Goal: Use online tool/utility: Utilize a website feature to perform a specific function

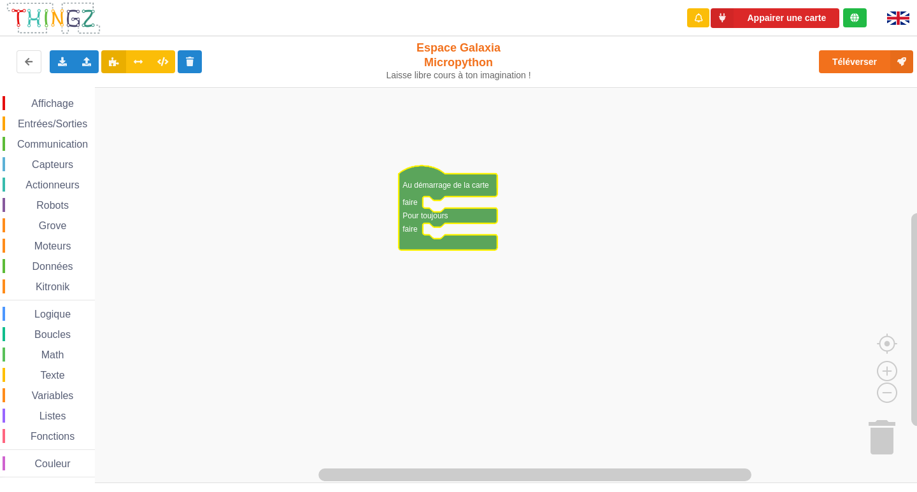
drag, startPoint x: 35, startPoint y: 135, endPoint x: 36, endPoint y: 141, distance: 6.4
click at [35, 137] on div "Affichage Entrées/Sorties Communication Capteurs Actionneurs Robots Grove Moteu…" at bounding box center [47, 286] width 95 height 381
click at [36, 141] on span "Communication" at bounding box center [52, 144] width 74 height 11
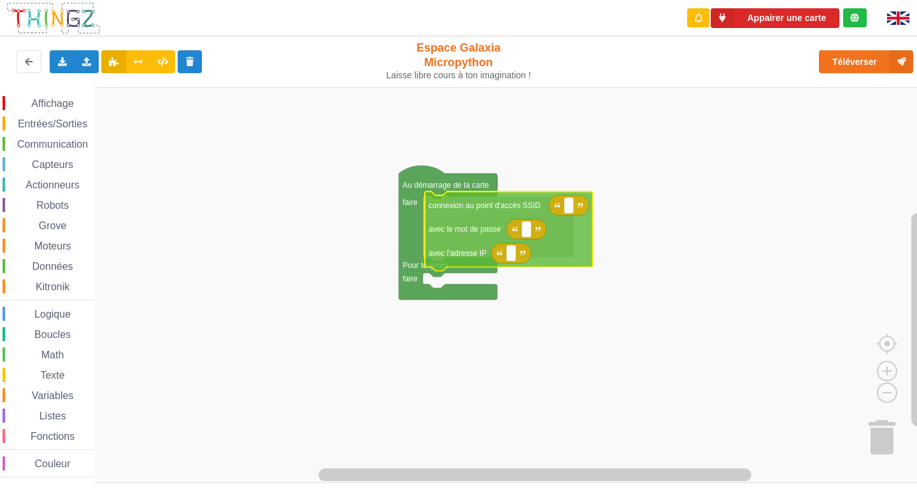
click at [488, 243] on div "Affichage Entrées/Sorties Communication Capteurs Actionneurs Robots Grove Moteu…" at bounding box center [463, 285] width 926 height 396
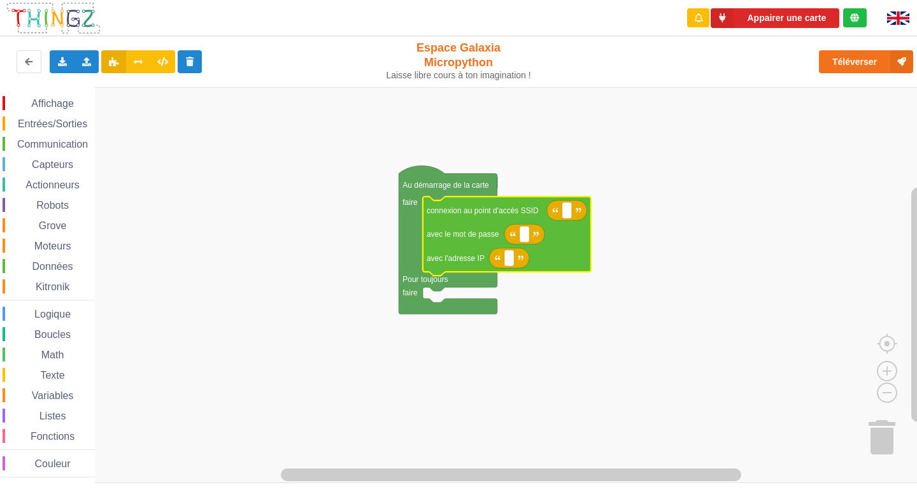
click at [572, 216] on icon "Espace de travail de Blocky" at bounding box center [567, 211] width 40 height 20
click at [567, 210] on text "Espace de travail de Blocky" at bounding box center [567, 210] width 2 height 9
type input "NETGEAR38"
click at [530, 234] on icon "Espace de travail de Blocky" at bounding box center [524, 234] width 40 height 20
click at [527, 245] on icon "Espace de travail de Blocky" at bounding box center [527, 237] width 209 height 80
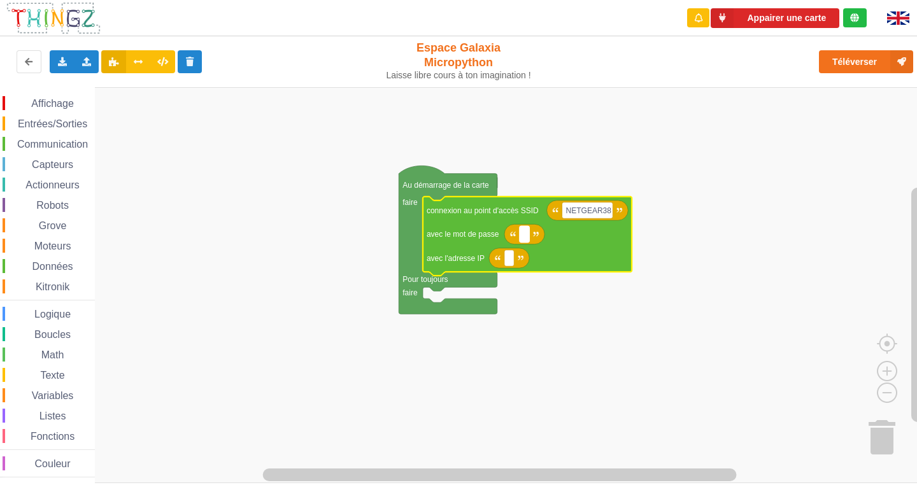
click at [527, 235] on rect "Espace de travail de Blocky" at bounding box center [525, 234] width 10 height 17
click at [538, 237] on input "joyuoustuba99" at bounding box center [550, 234] width 61 height 17
click at [572, 229] on input "joyoustuba99" at bounding box center [548, 234] width 56 height 17
type input "joyoustuba995"
click at [508, 255] on text "Espace de travail de Blocky" at bounding box center [509, 258] width 2 height 9
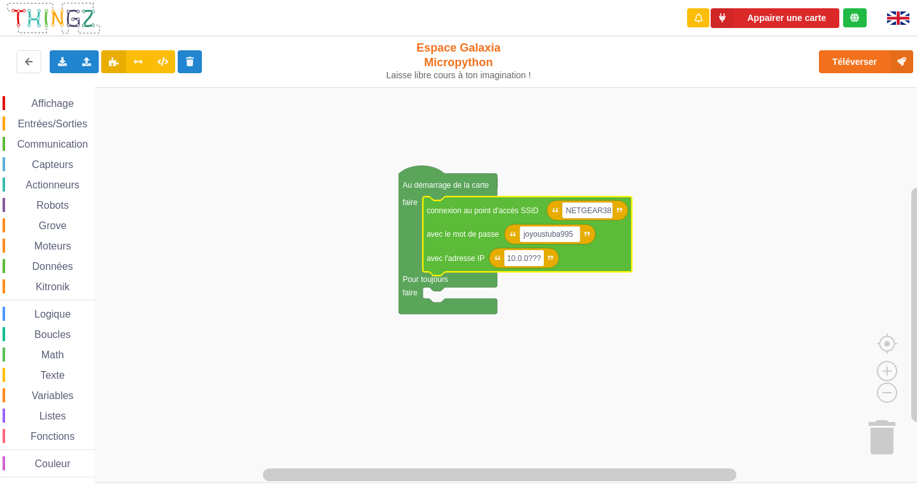
type input "10.0.0???"
click at [69, 143] on span "Communication" at bounding box center [52, 144] width 74 height 11
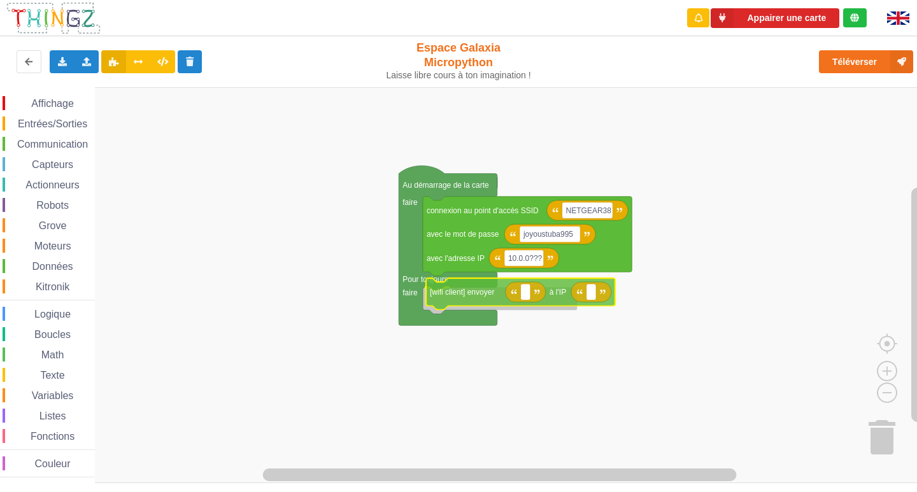
click at [498, 298] on div "Affichage Entrées/Sorties Communication Capteurs Actionneurs Robots Grove Moteu…" at bounding box center [463, 285] width 926 height 396
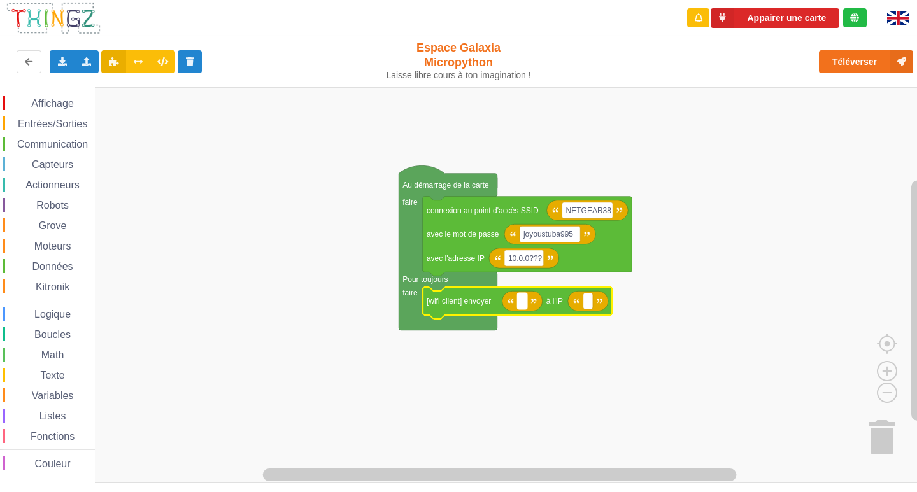
click at [527, 301] on rect "Espace de travail de Blocky" at bounding box center [522, 301] width 10 height 17
type input "COUCOU"
click at [625, 304] on icon "Espace de travail de Blocky" at bounding box center [618, 301] width 40 height 20
click at [617, 302] on text "Espace de travail de Blocky" at bounding box center [618, 301] width 2 height 9
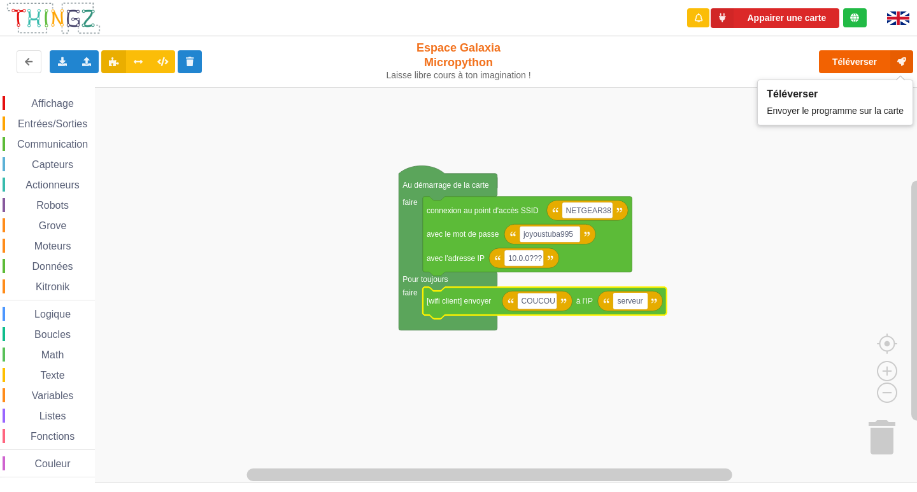
type input "serveur"
click at [854, 62] on button "Téléverser" at bounding box center [866, 61] width 94 height 23
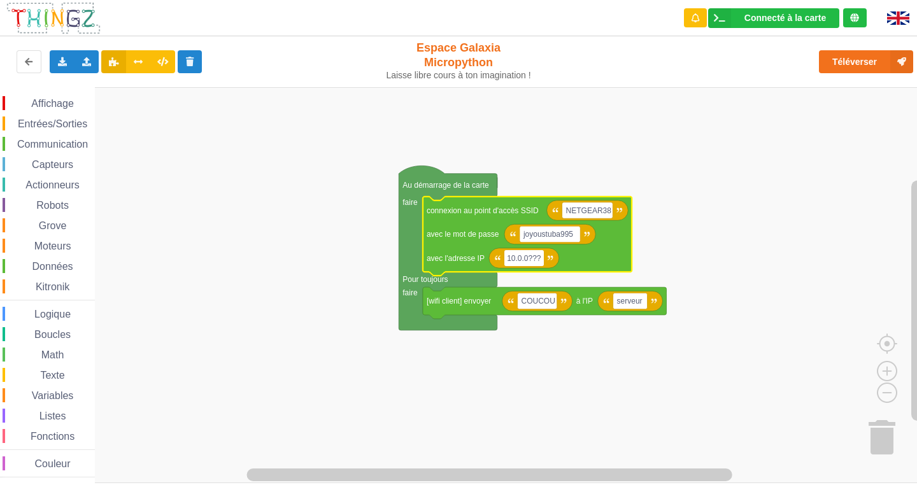
click at [535, 255] on input "10.0.0???" at bounding box center [523, 258] width 39 height 17
click at [539, 258] on input "10.0.0??" at bounding box center [522, 258] width 36 height 17
type input "[TECHNICAL_ID]"
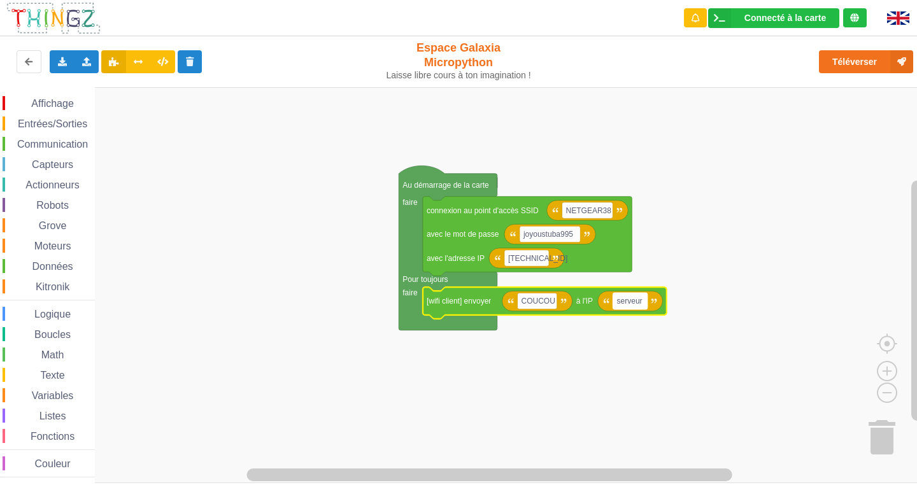
click at [643, 297] on rect "Espace de travail de Blocky" at bounding box center [630, 301] width 34 height 17
click at [643, 297] on input "serveur" at bounding box center [630, 301] width 34 height 17
type input "s"
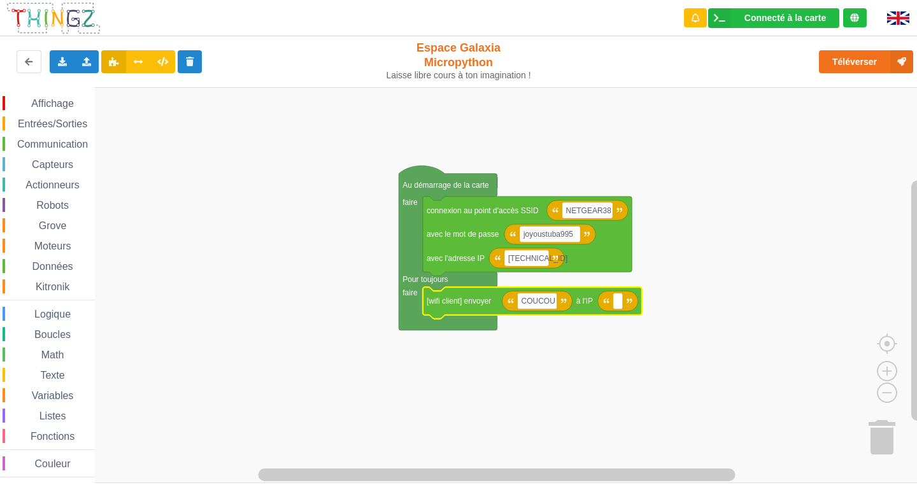
click at [630, 304] on icon "Espace de travail de Blocky" at bounding box center [618, 301] width 40 height 20
click at [619, 299] on rect "Espace de travail de Blocky" at bounding box center [618, 301] width 10 height 17
click at [65, 124] on span "Entrées/Sorties" at bounding box center [52, 123] width 73 height 11
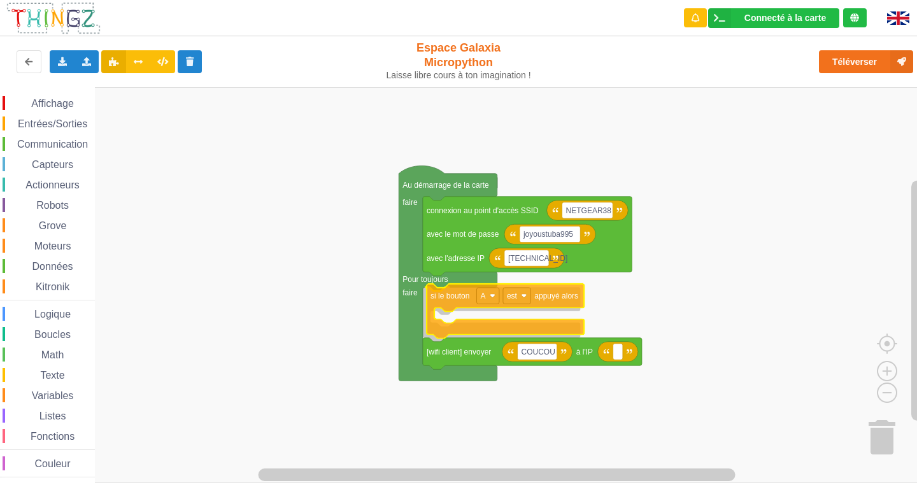
click at [450, 296] on div "Affichage Entrées/Sorties Communication Capteurs Actionneurs Robots Grove Moteu…" at bounding box center [463, 285] width 926 height 396
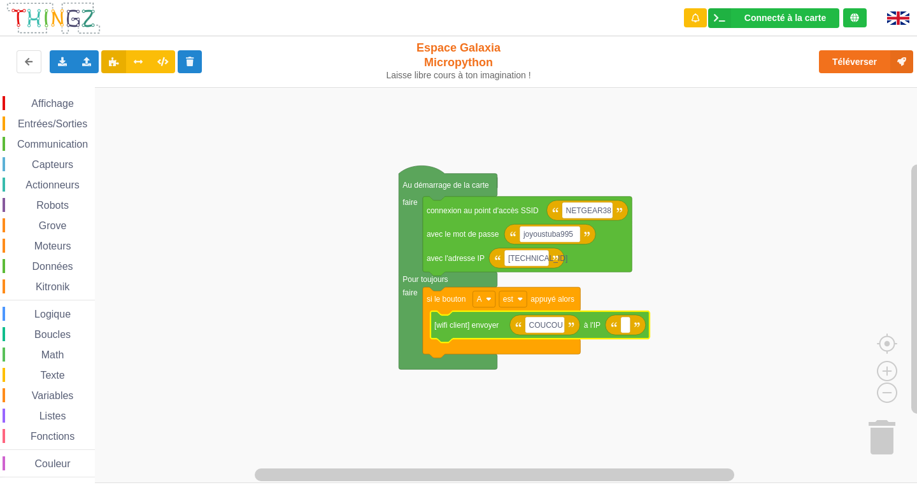
click at [620, 325] on icon "Espace de travail de Blocky" at bounding box center [625, 325] width 40 height 20
click at [633, 329] on icon "Espace de travail de Blocky" at bounding box center [625, 325] width 40 height 20
click at [630, 329] on rect "Espace de travail de Blocky" at bounding box center [626, 325] width 10 height 17
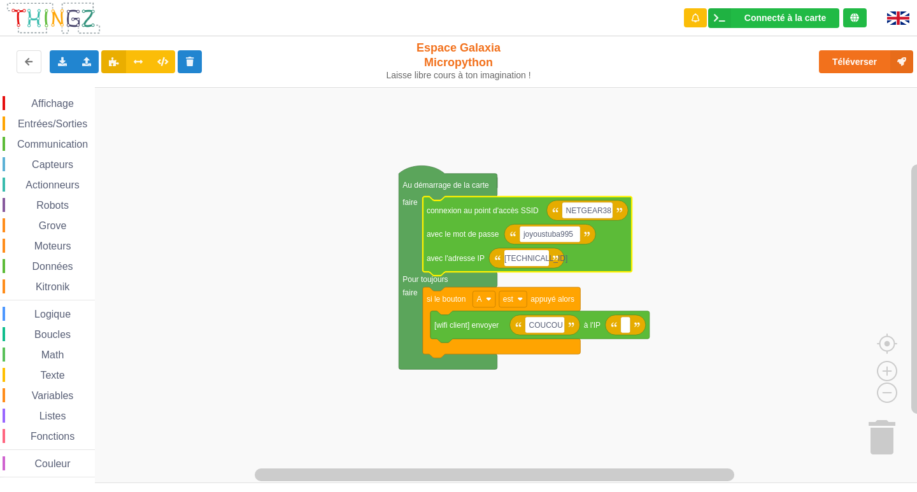
click at [541, 263] on input "[TECHNICAL_ID]" at bounding box center [526, 258] width 45 height 17
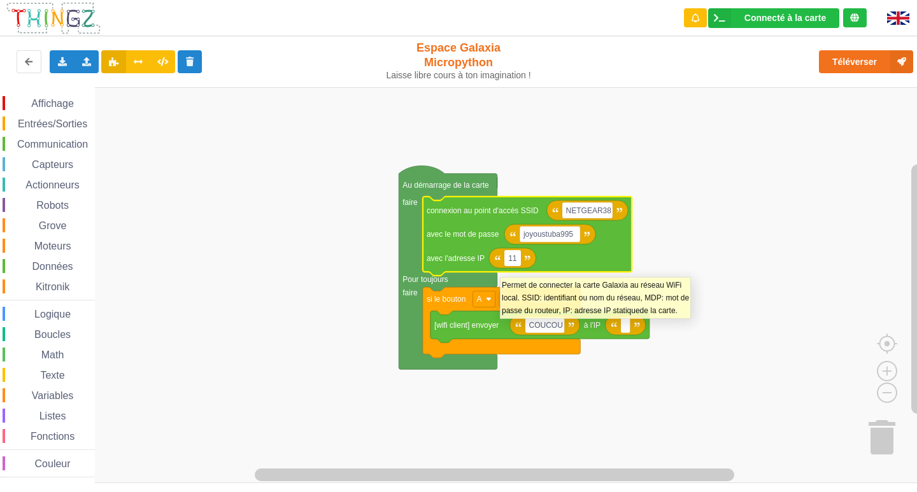
type input "1"
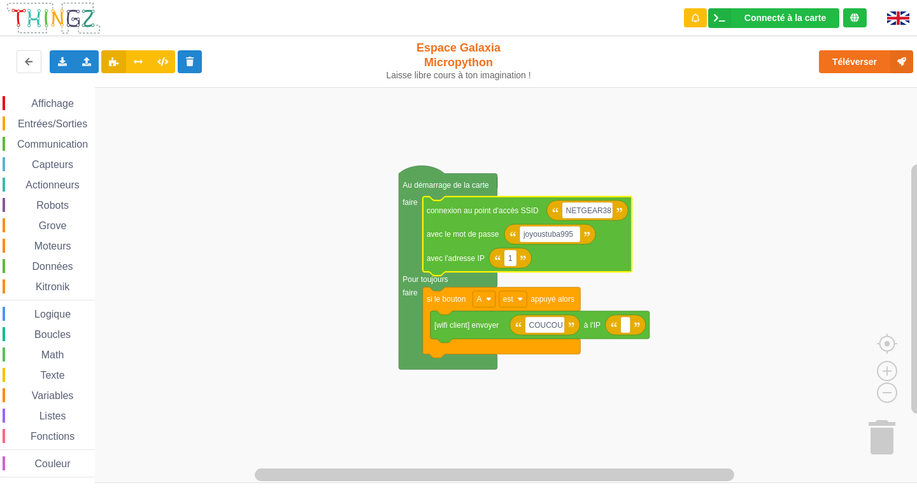
click at [511, 258] on input "1" at bounding box center [510, 258] width 12 height 17
type input "[TECHNICAL_ID]"
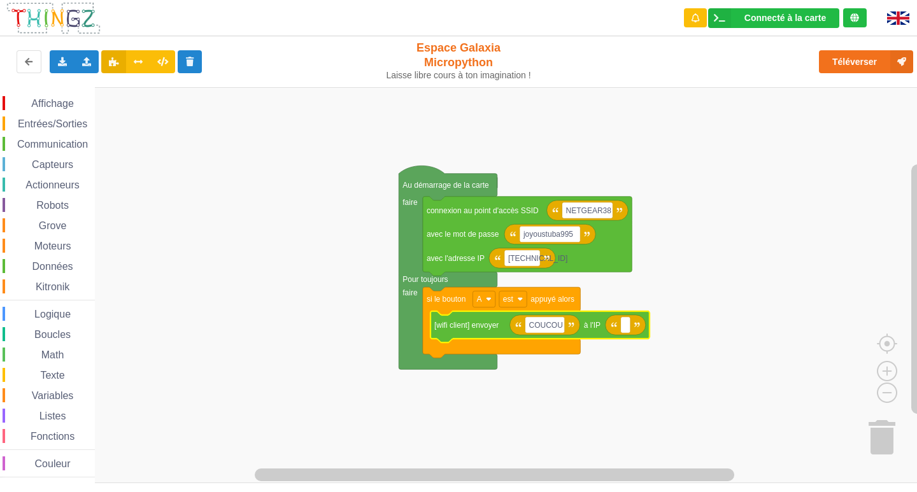
click at [628, 336] on icon "Espace de travail de Blocky" at bounding box center [539, 327] width 219 height 32
click at [623, 306] on rect "Espace de travail de Blocky" at bounding box center [463, 285] width 926 height 396
click at [625, 327] on text "Espace de travail de Blocky" at bounding box center [626, 325] width 2 height 9
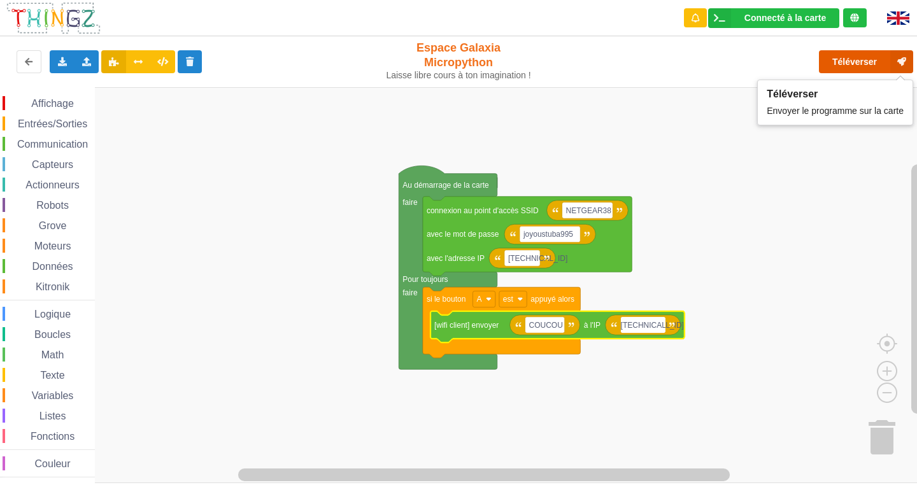
click at [852, 55] on button "Téléverser" at bounding box center [866, 61] width 94 height 23
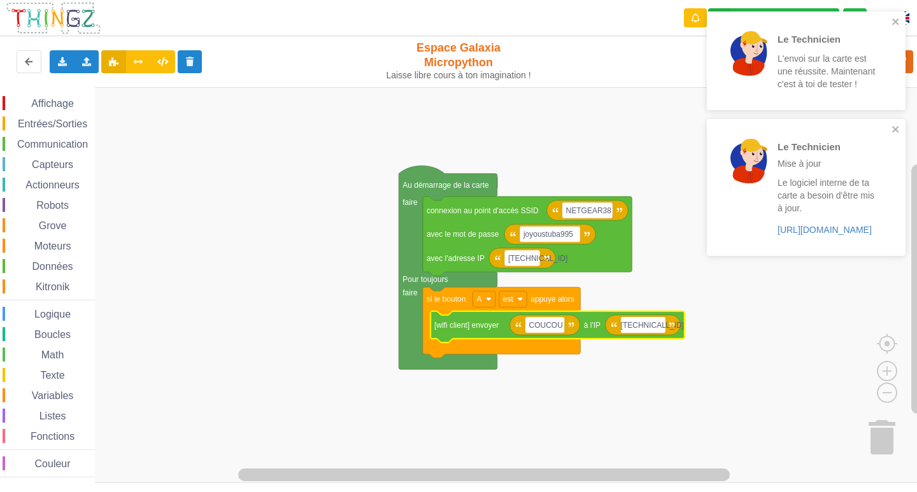
click at [898, 15] on div "Le Technicien L'envoi sur la carte est une réussite. Maintenant c'est à toi de …" at bounding box center [806, 60] width 199 height 99
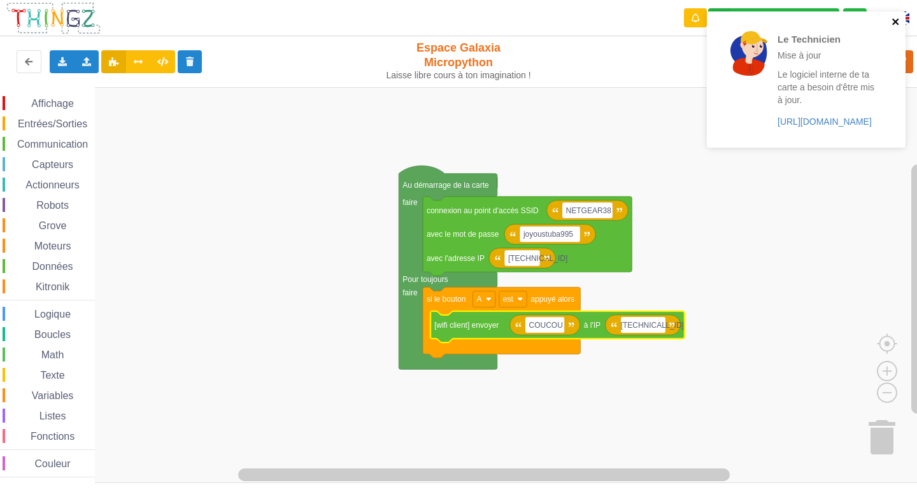
click at [898, 22] on icon "close" at bounding box center [895, 22] width 9 height 10
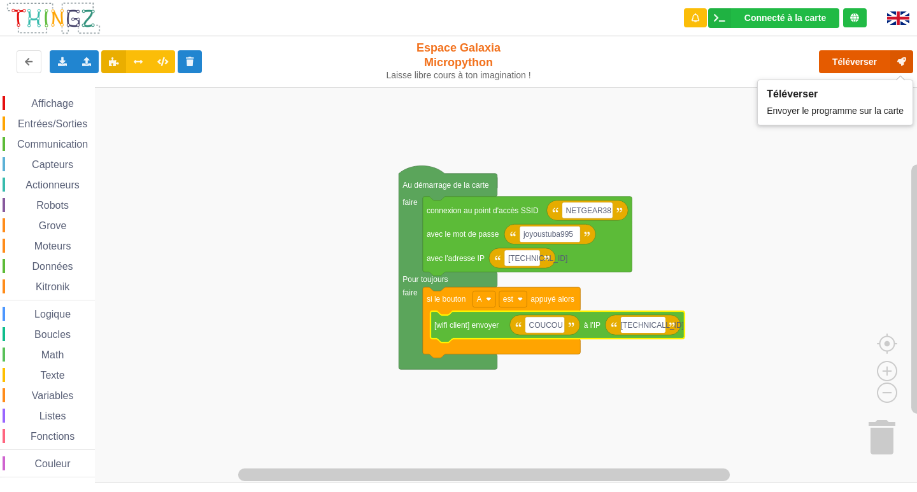
click at [849, 56] on button "Téléverser" at bounding box center [866, 61] width 94 height 23
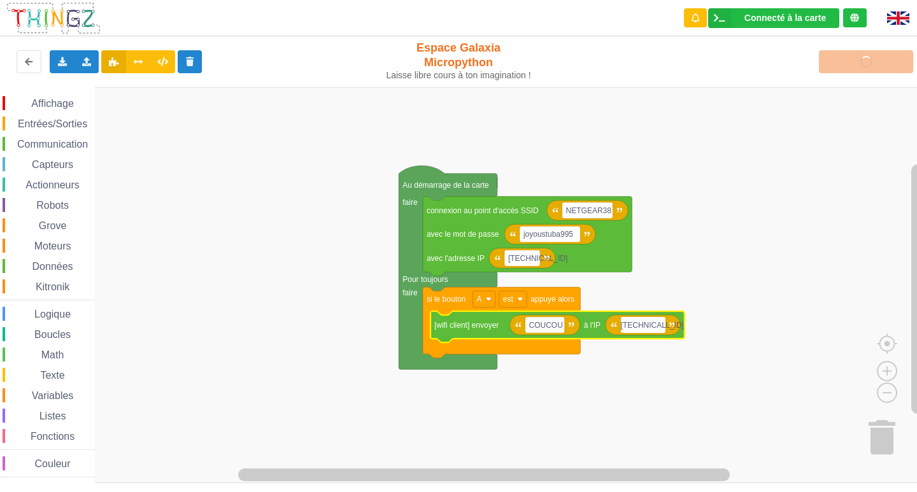
click at [660, 326] on input "[TECHNICAL_ID]" at bounding box center [643, 325] width 45 height 17
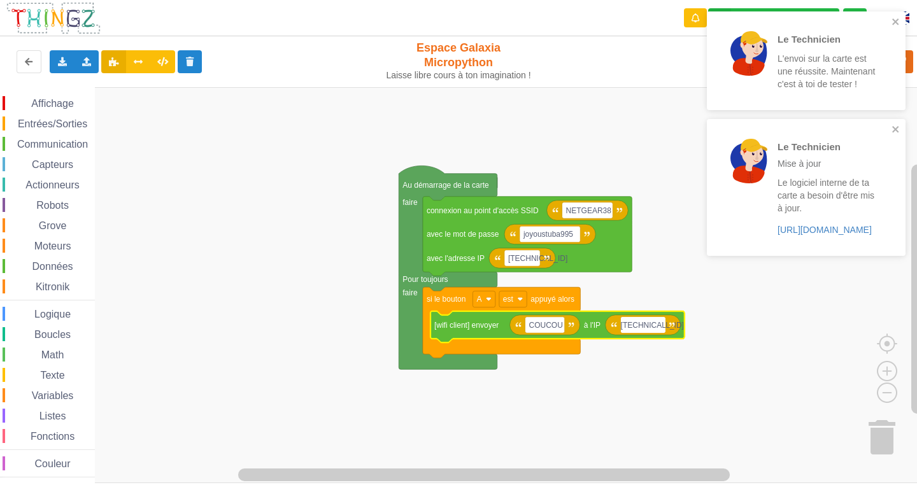
click at [896, 16] on div "Le Technicien L'envoi sur la carte est une réussite. Maintenant c'est à toi de …" at bounding box center [806, 60] width 199 height 99
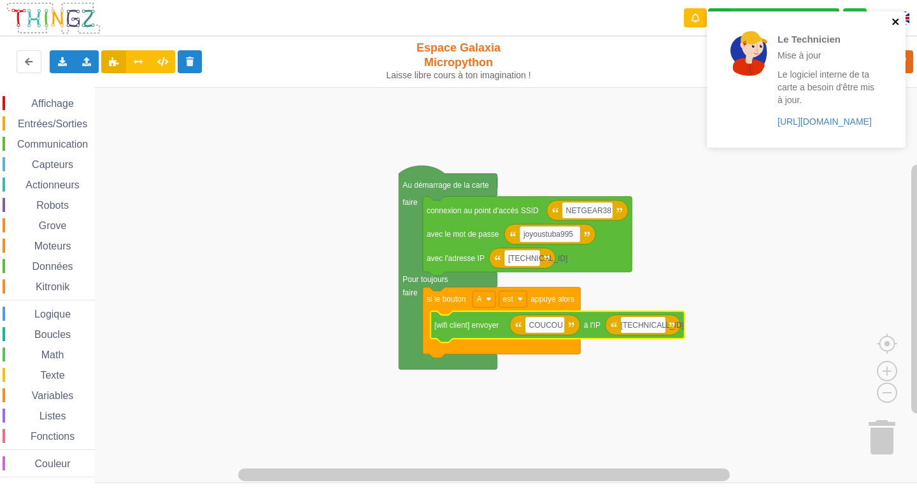
click at [895, 18] on icon "close" at bounding box center [895, 22] width 9 height 10
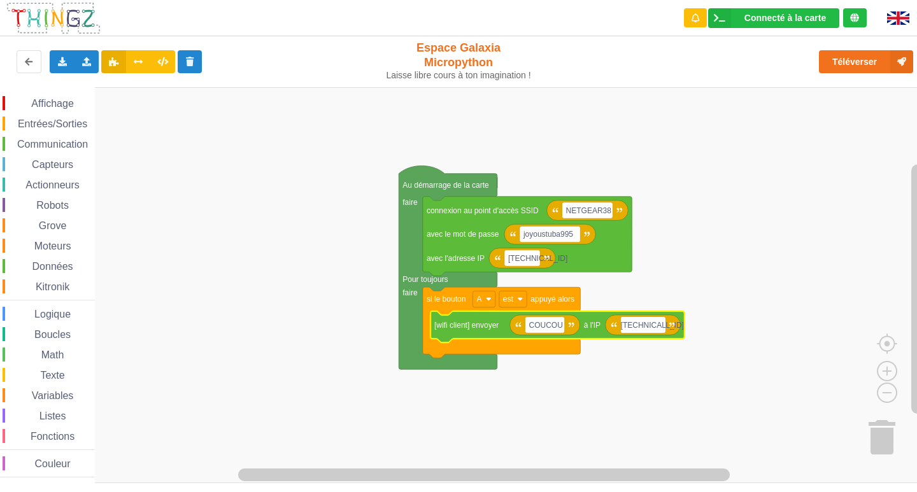
click at [658, 321] on input "[TECHNICAL_ID]" at bounding box center [643, 325] width 45 height 17
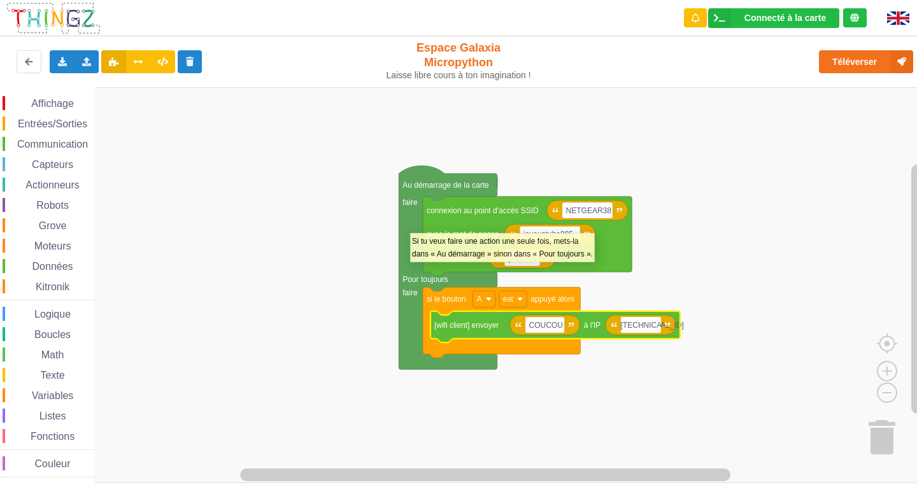
type input "[TECHNICAL_ID]"
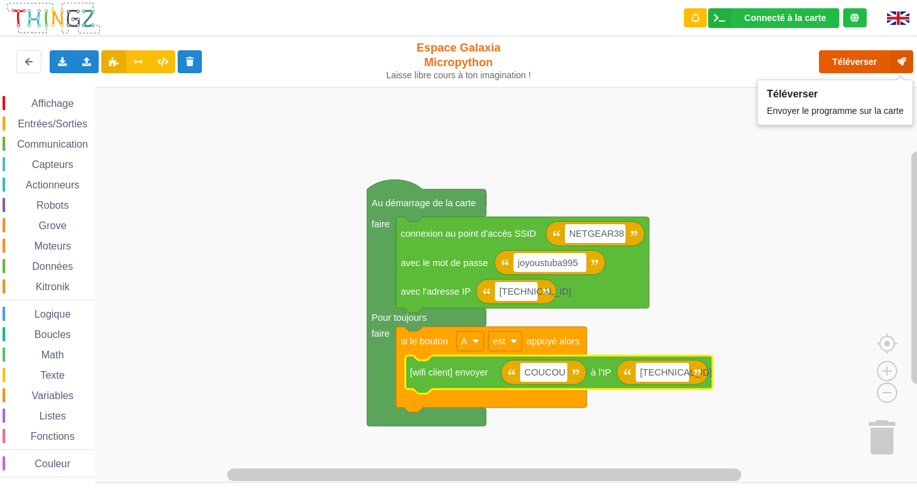
click at [861, 57] on button "Téléverser" at bounding box center [866, 61] width 94 height 23
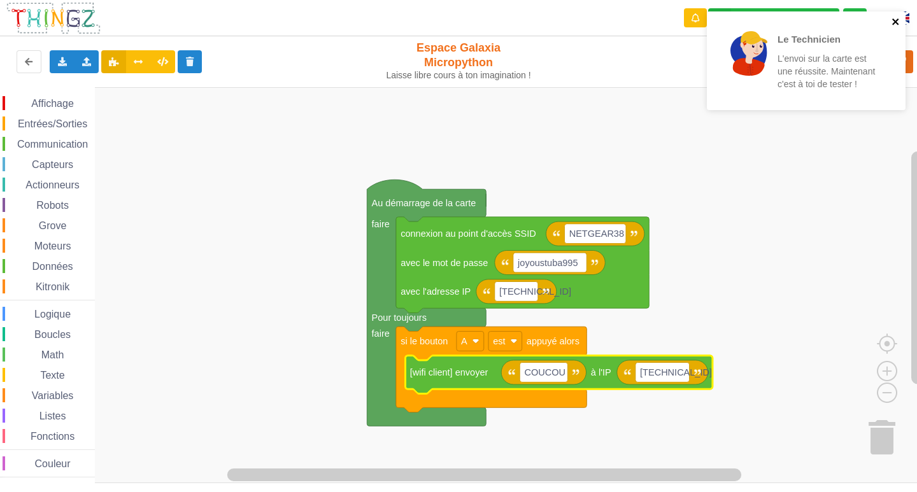
click at [897, 19] on icon "close" at bounding box center [895, 21] width 6 height 6
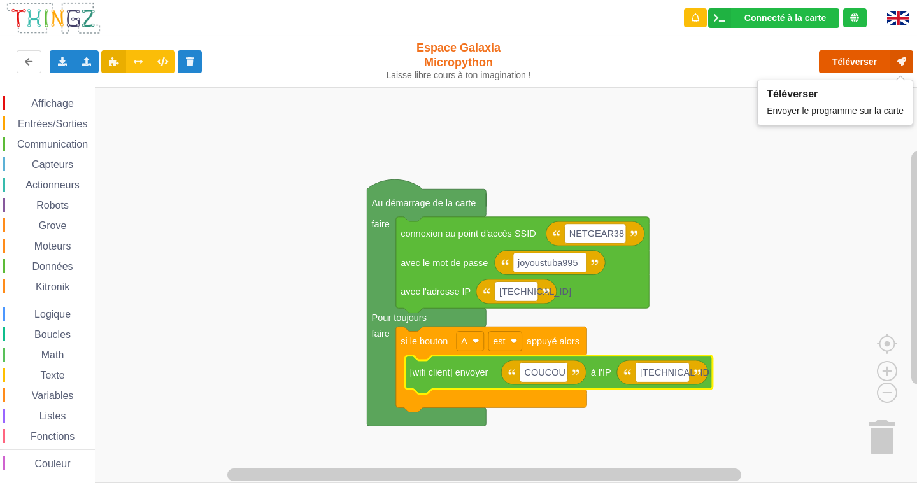
click at [866, 59] on button "Téléverser" at bounding box center [866, 61] width 94 height 23
click at [856, 62] on button "Téléverser" at bounding box center [866, 61] width 94 height 23
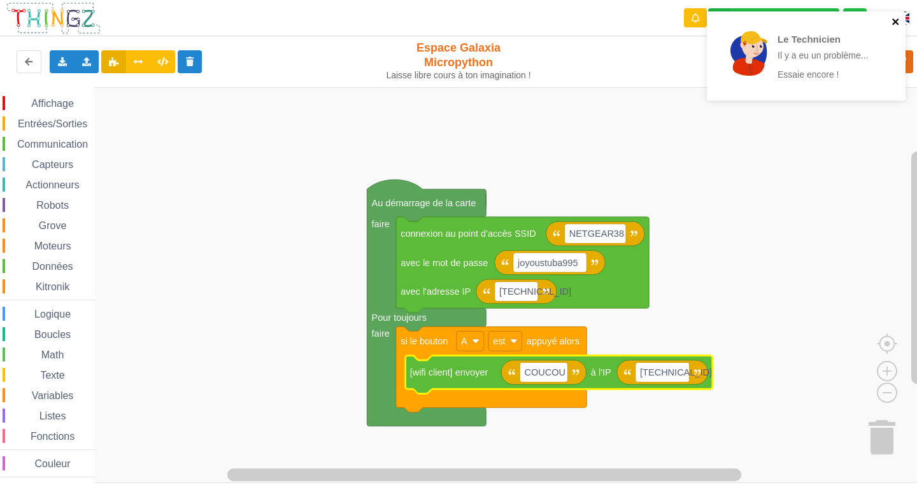
click at [893, 20] on icon "close" at bounding box center [895, 21] width 6 height 6
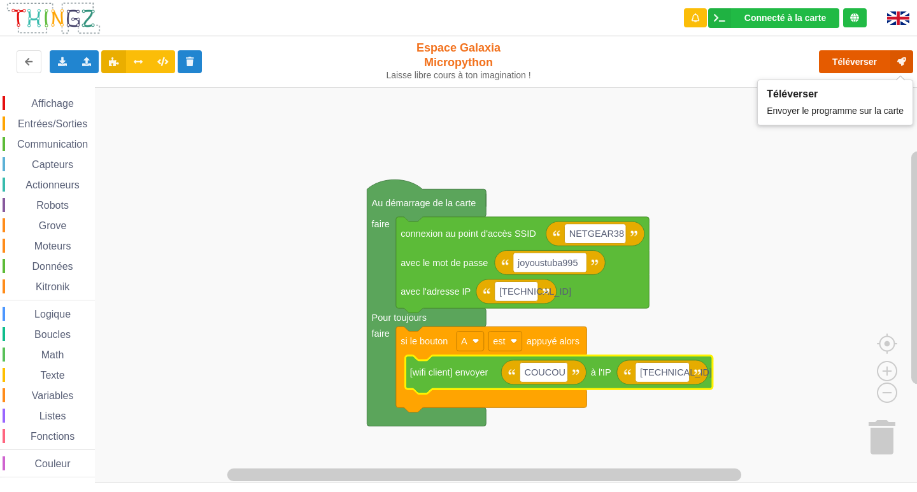
click at [833, 53] on button "Téléverser" at bounding box center [866, 61] width 94 height 23
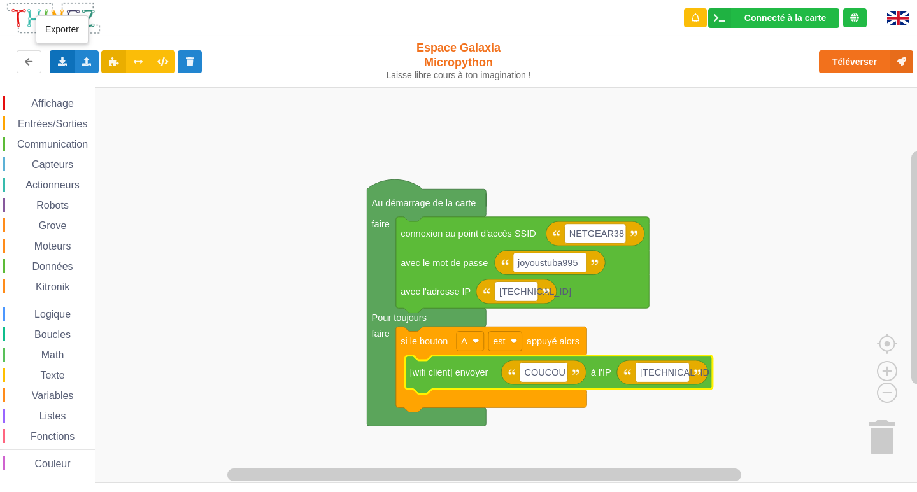
click at [54, 58] on div "Exporter l'assemblage de blocs Exporter l'assemblage de blocs au format Python" at bounding box center [62, 61] width 25 height 23
click at [96, 88] on span "Exporter l'assemblage de blocs" at bounding box center [140, 85] width 124 height 10
click at [61, 59] on icon at bounding box center [62, 61] width 11 height 8
drag, startPoint x: 111, startPoint y: 85, endPoint x: 340, endPoint y: 88, distance: 229.2
click at [115, 85] on span "Exporter l'assemblage de blocs" at bounding box center [140, 85] width 124 height 10
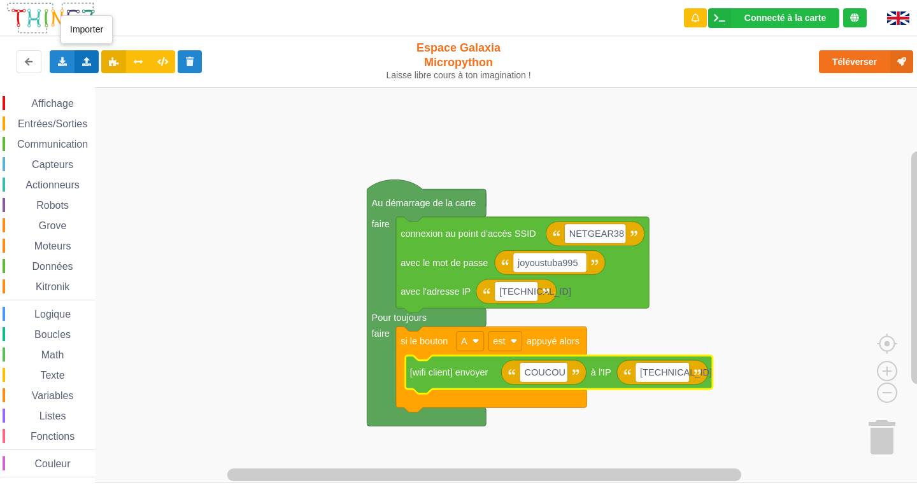
click at [89, 62] on icon at bounding box center [86, 61] width 11 height 8
click at [138, 82] on span "Importer un assemblage de blocs" at bounding box center [176, 85] width 132 height 10
click at [59, 63] on icon at bounding box center [62, 61] width 11 height 8
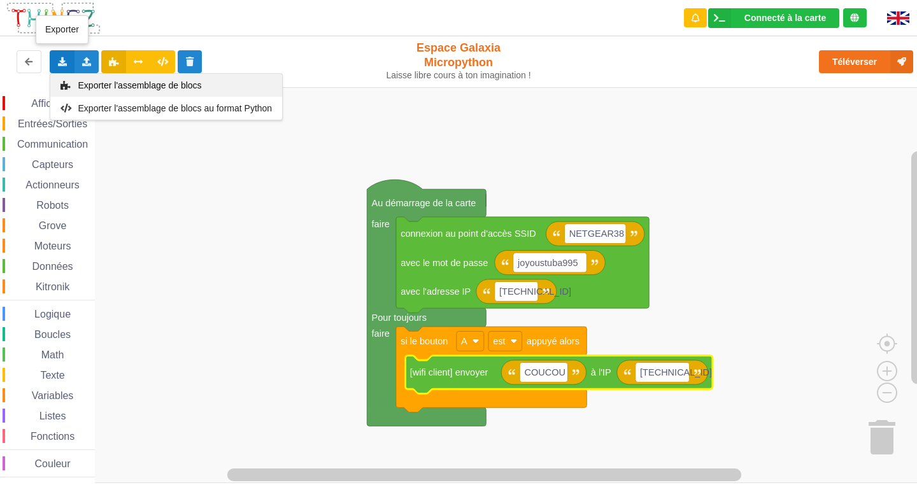
click at [95, 83] on span "Exporter l'assemblage de blocs" at bounding box center [140, 85] width 124 height 10
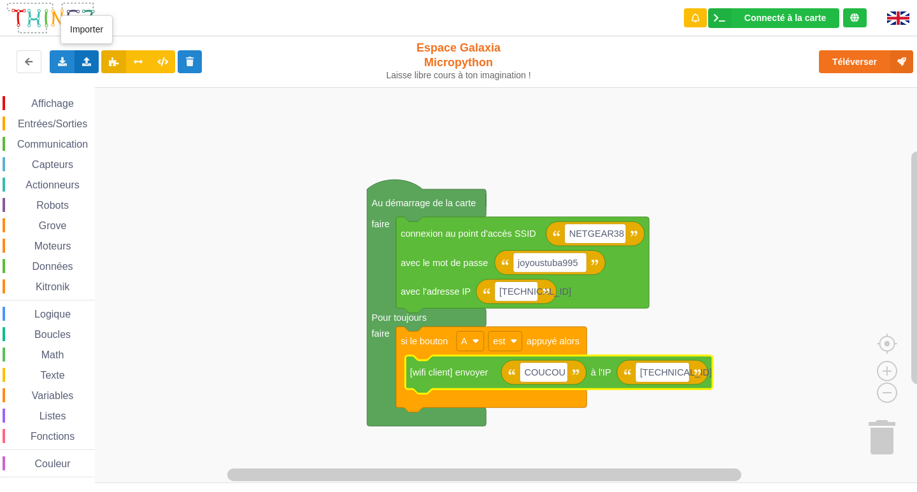
click at [81, 62] on icon at bounding box center [86, 61] width 11 height 8
click at [108, 85] on div "Importer un assemblage de blocs" at bounding box center [167, 85] width 170 height 23
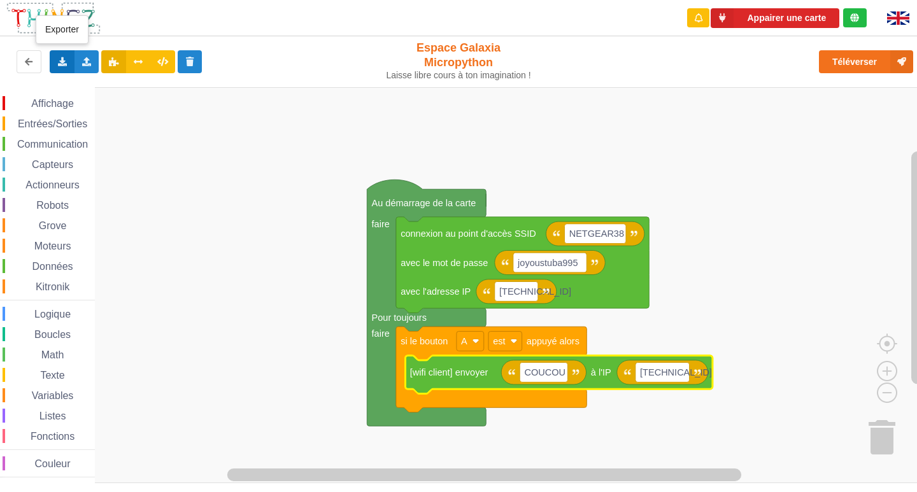
click at [63, 57] on icon at bounding box center [62, 61] width 11 height 8
click at [87, 55] on div "Importer un assemblage de blocs Importer du code Python" at bounding box center [86, 61] width 25 height 23
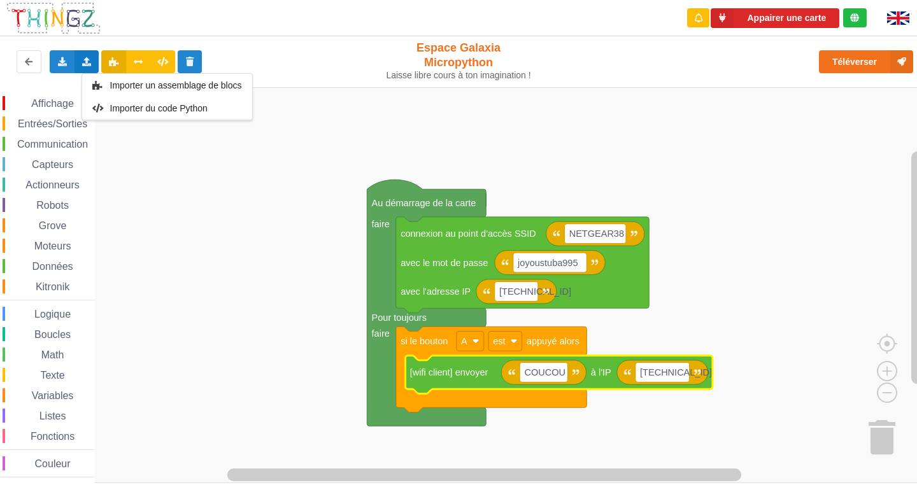
click at [86, 55] on div "Importer un assemblage de blocs Importer du code Python" at bounding box center [86, 61] width 25 height 23
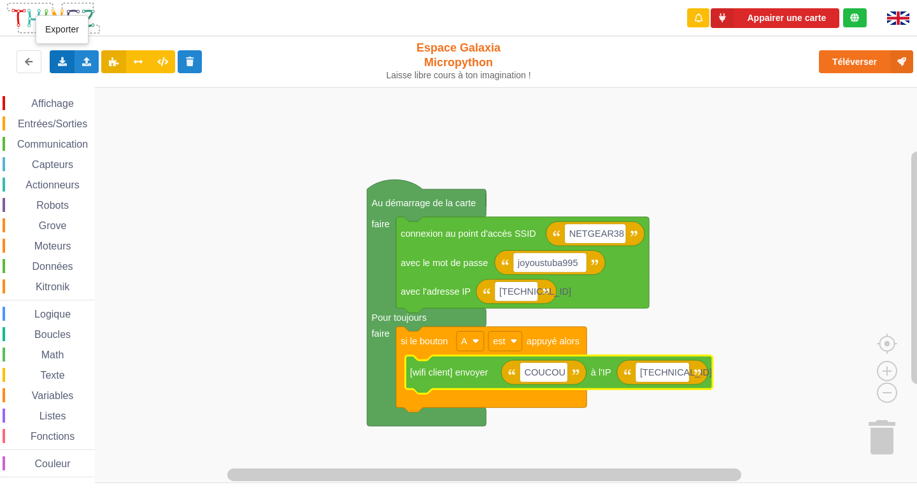
click at [58, 56] on div "Exporter l'assemblage de blocs Exporter l'assemblage de blocs au format Python" at bounding box center [62, 61] width 25 height 23
click at [94, 80] on div "Exporter l'assemblage de blocs" at bounding box center [166, 85] width 232 height 23
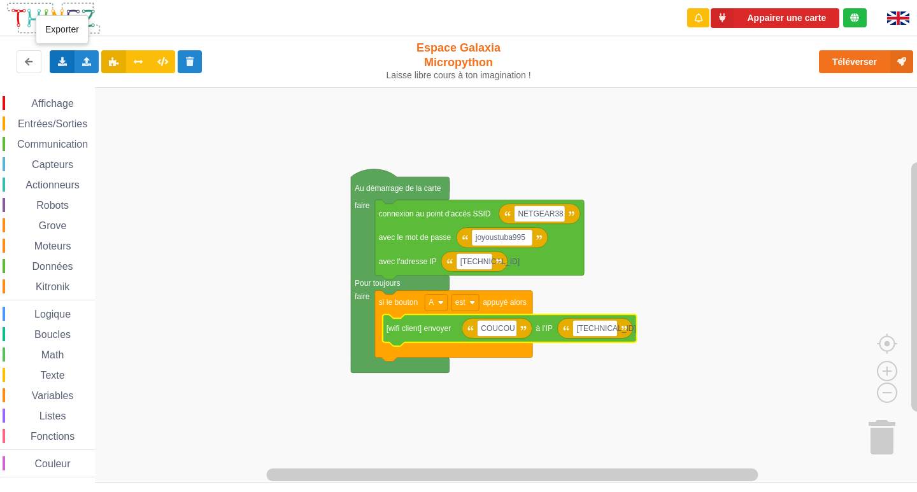
click at [53, 55] on div "Exporter l'assemblage de blocs Exporter l'assemblage de blocs au format Python" at bounding box center [62, 61] width 25 height 23
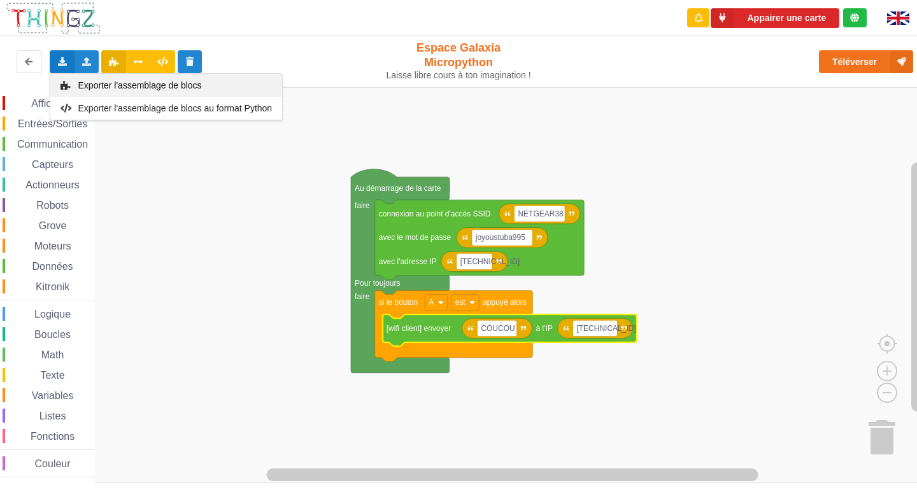
click at [146, 90] on span "Exporter l'assemblage de blocs" at bounding box center [140, 85] width 124 height 10
